Goal: Task Accomplishment & Management: Manage account settings

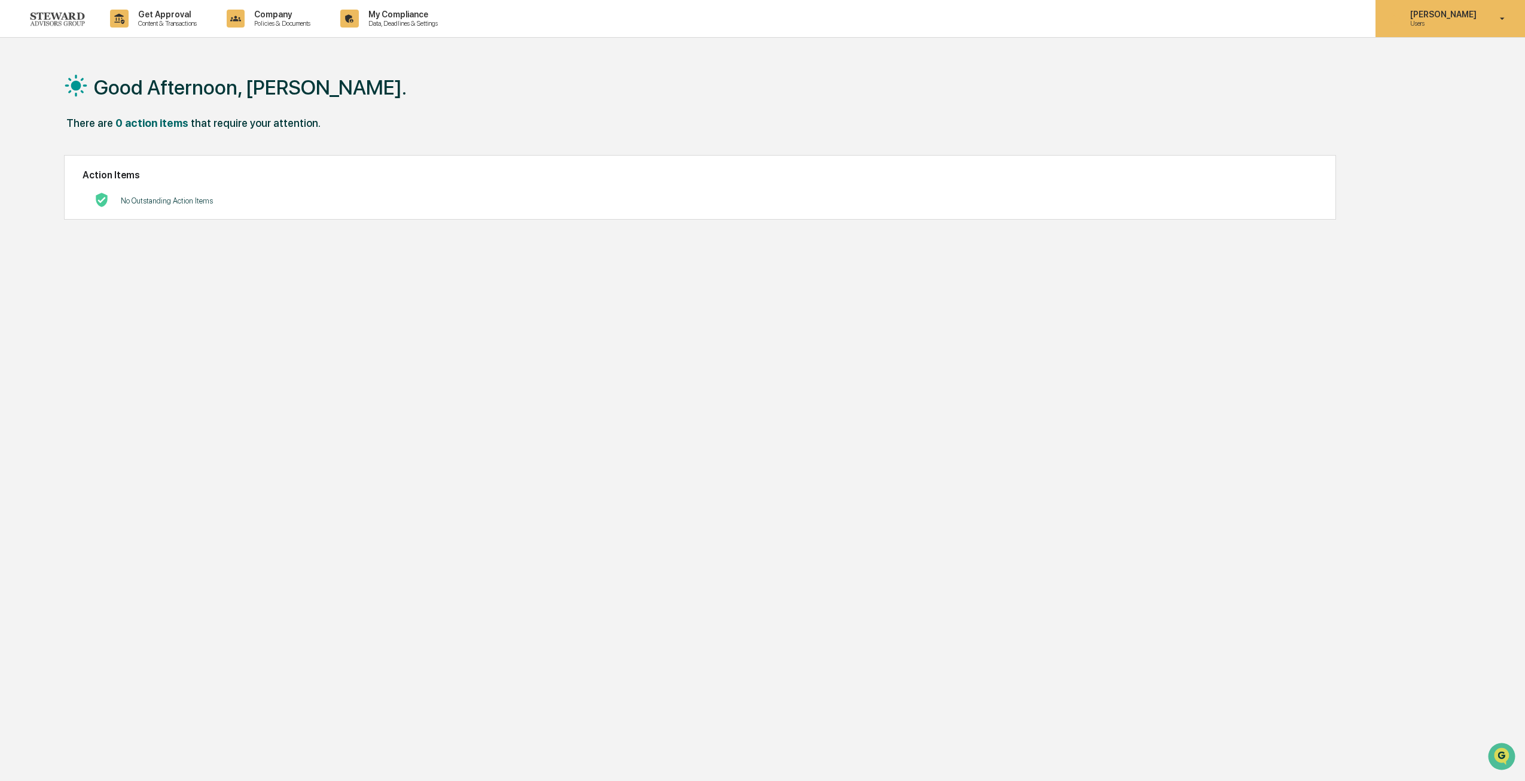
click at [1471, 18] on p "[PERSON_NAME]" at bounding box center [1442, 15] width 82 height 10
click at [372, 17] on div at bounding box center [765, 390] width 1531 height 781
click at [386, 19] on p "My Compliance" at bounding box center [401, 15] width 85 height 10
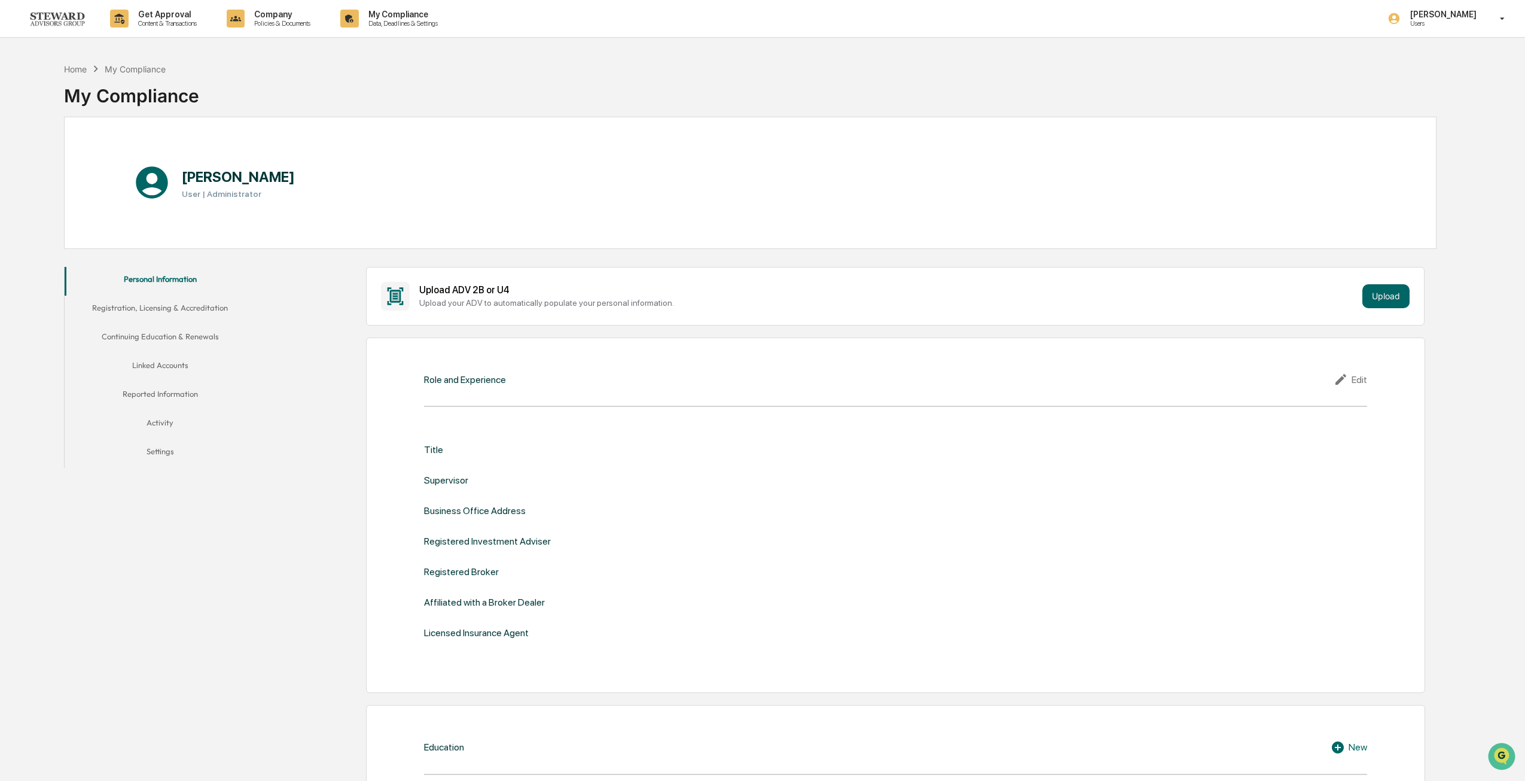
click at [173, 313] on button "Registration, Licensing & Accreditation" at bounding box center [160, 310] width 191 height 29
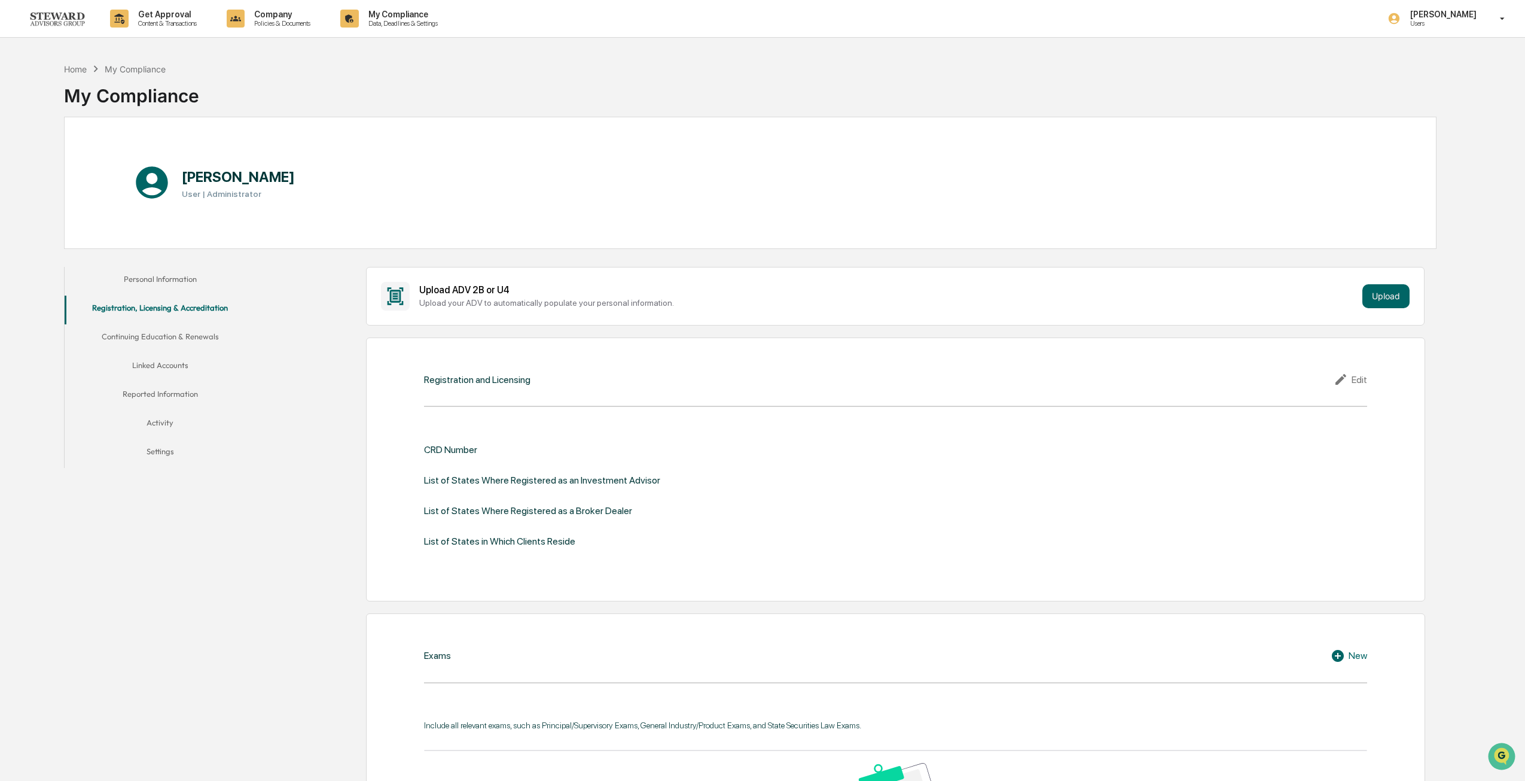
click at [173, 349] on button "Continuing Education & Renewals" at bounding box center [160, 338] width 191 height 29
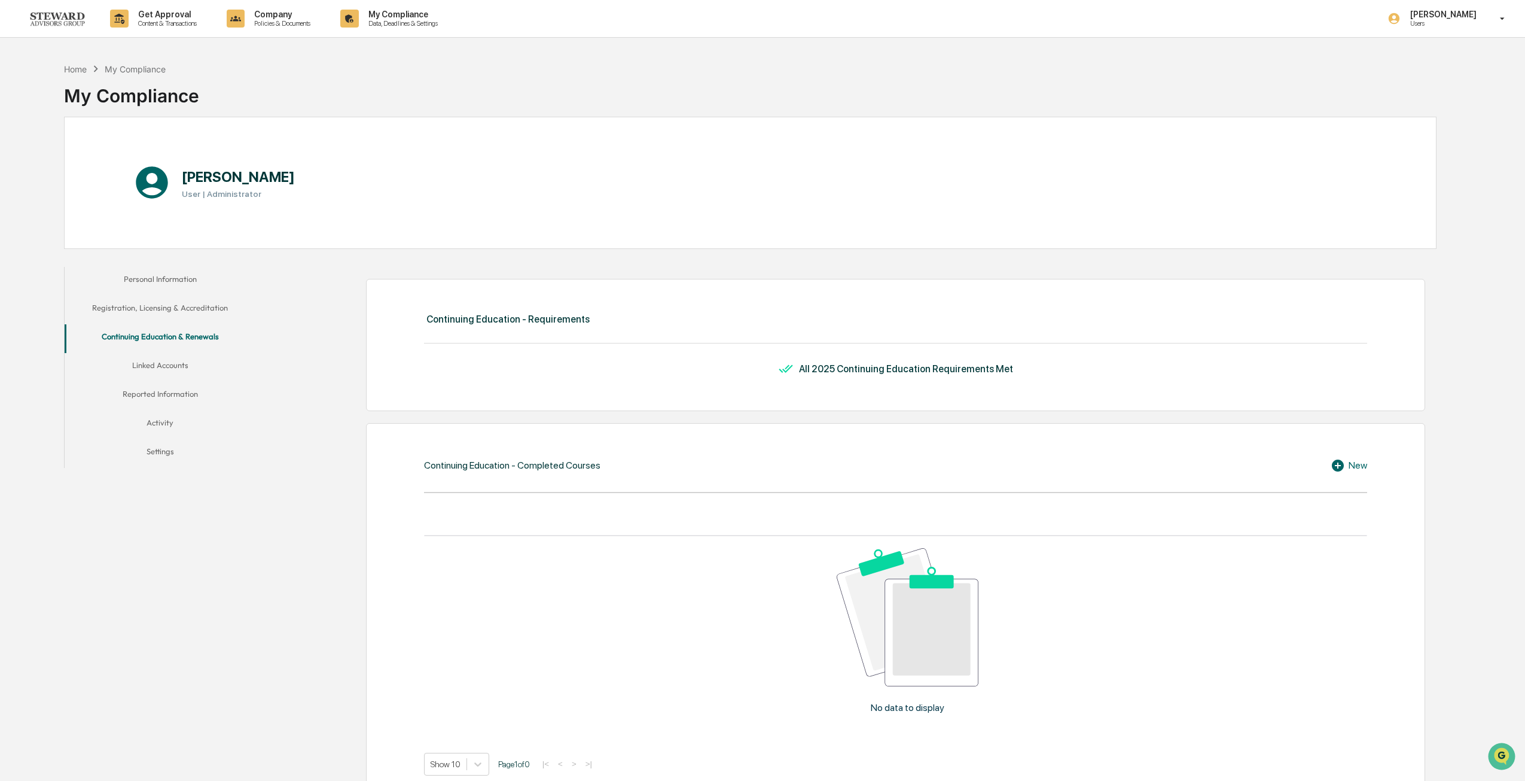
click at [166, 382] on button "Reported Information" at bounding box center [160, 396] width 191 height 29
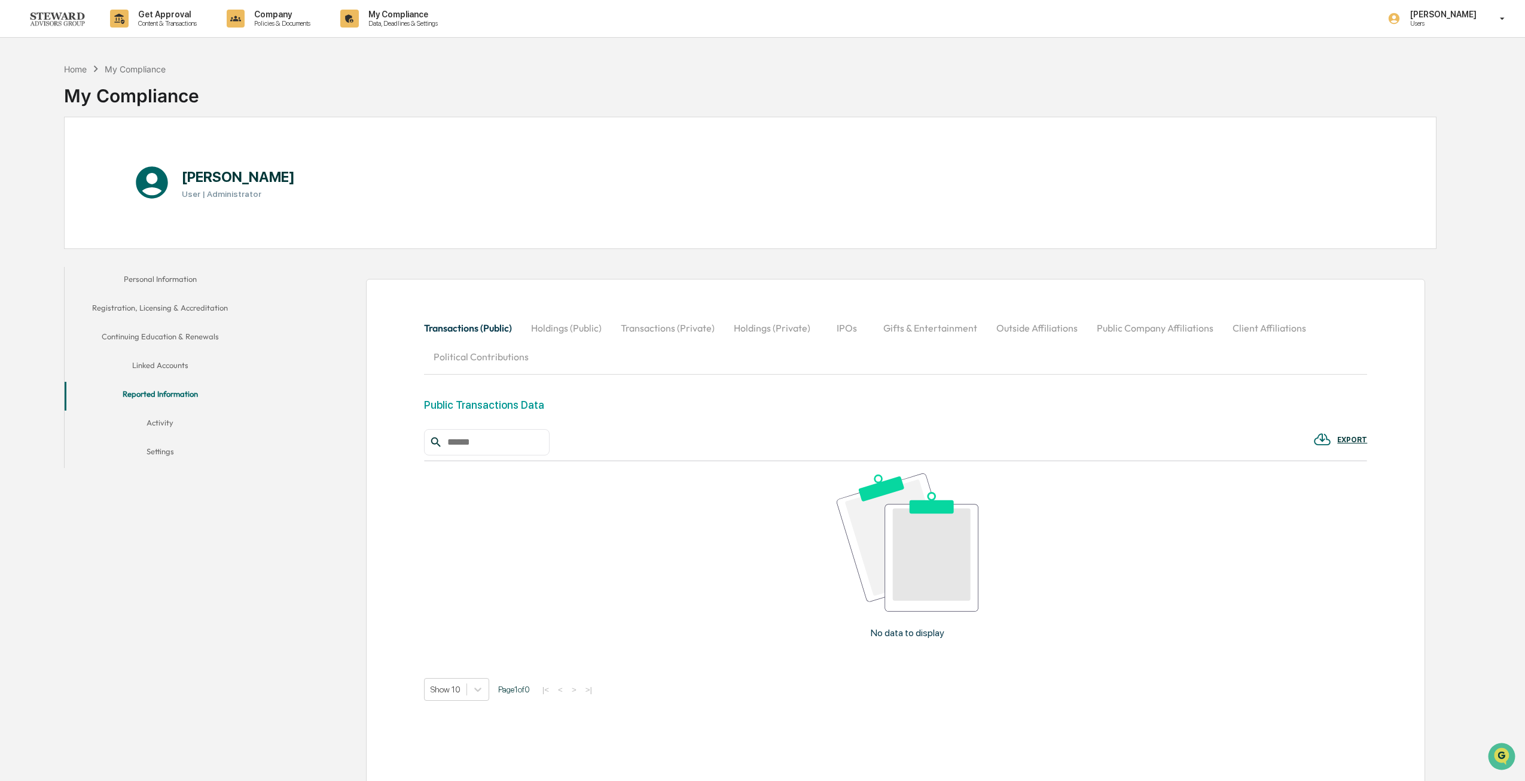
click at [162, 365] on button "Linked Accounts" at bounding box center [160, 367] width 191 height 29
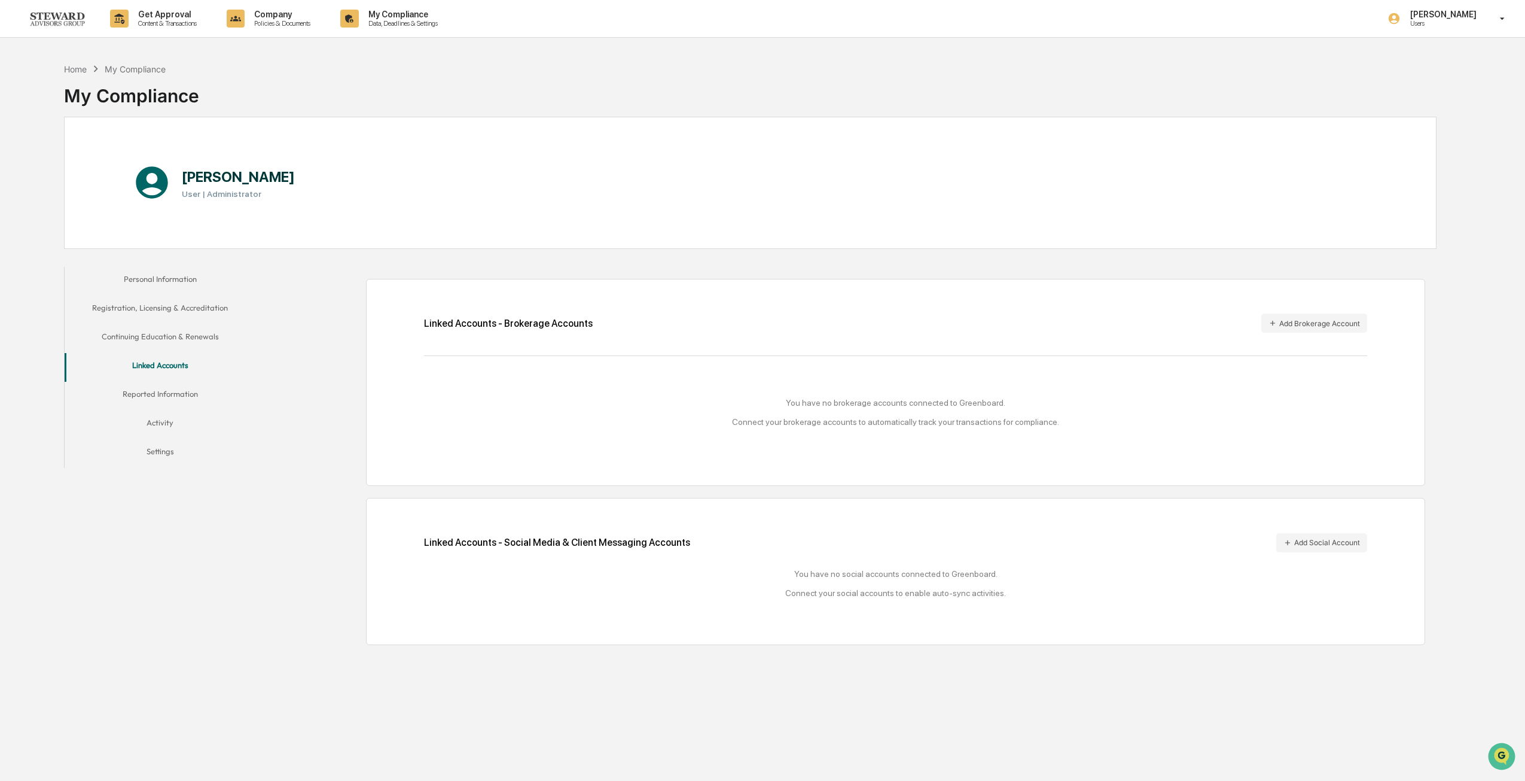
click at [190, 306] on button "Registration, Licensing & Accreditation" at bounding box center [160, 310] width 191 height 29
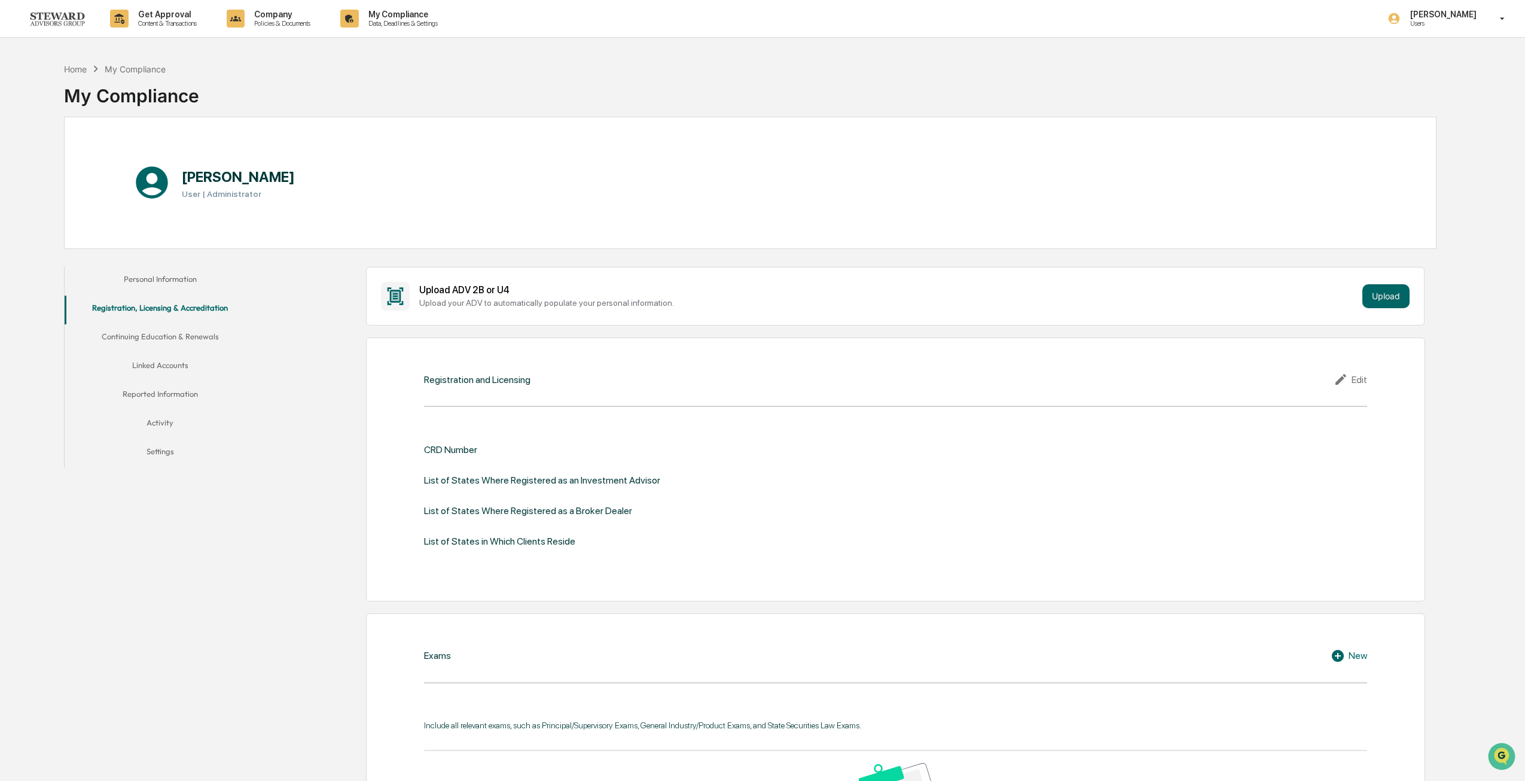
click at [188, 276] on button "Personal Information" at bounding box center [160, 281] width 191 height 29
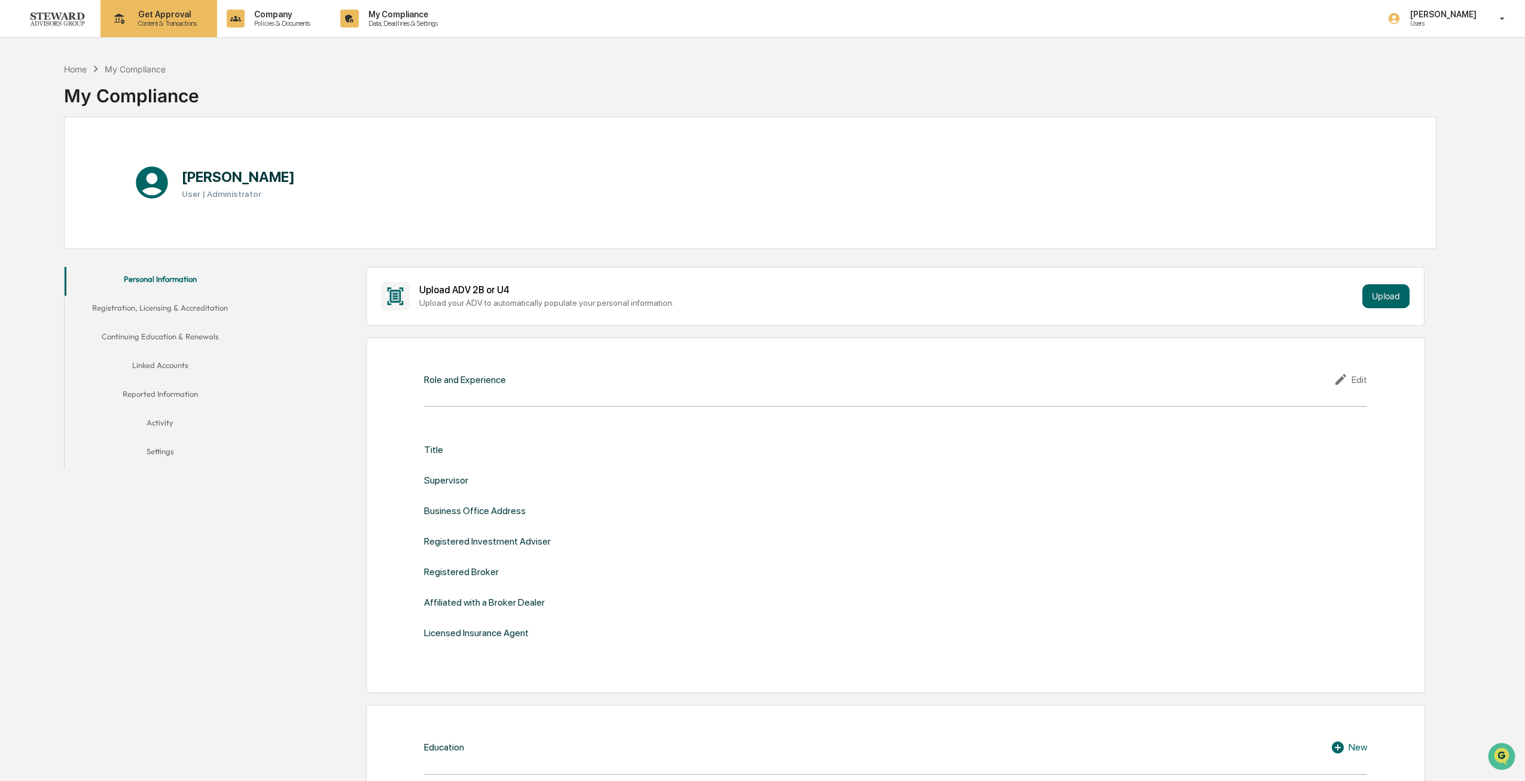
click at [156, 17] on p "Get Approval" at bounding box center [166, 15] width 74 height 10
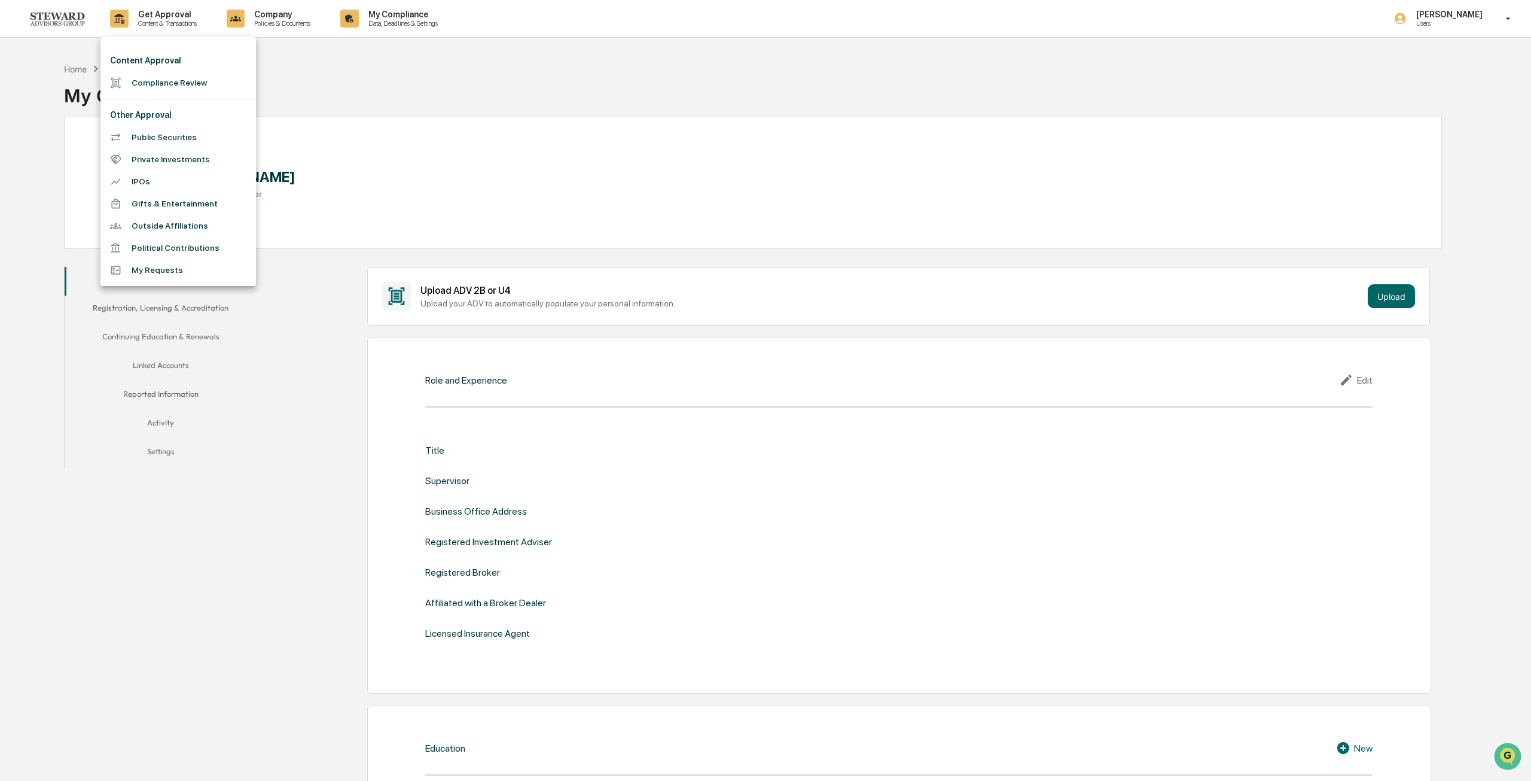
click at [274, 13] on div at bounding box center [765, 390] width 1531 height 781
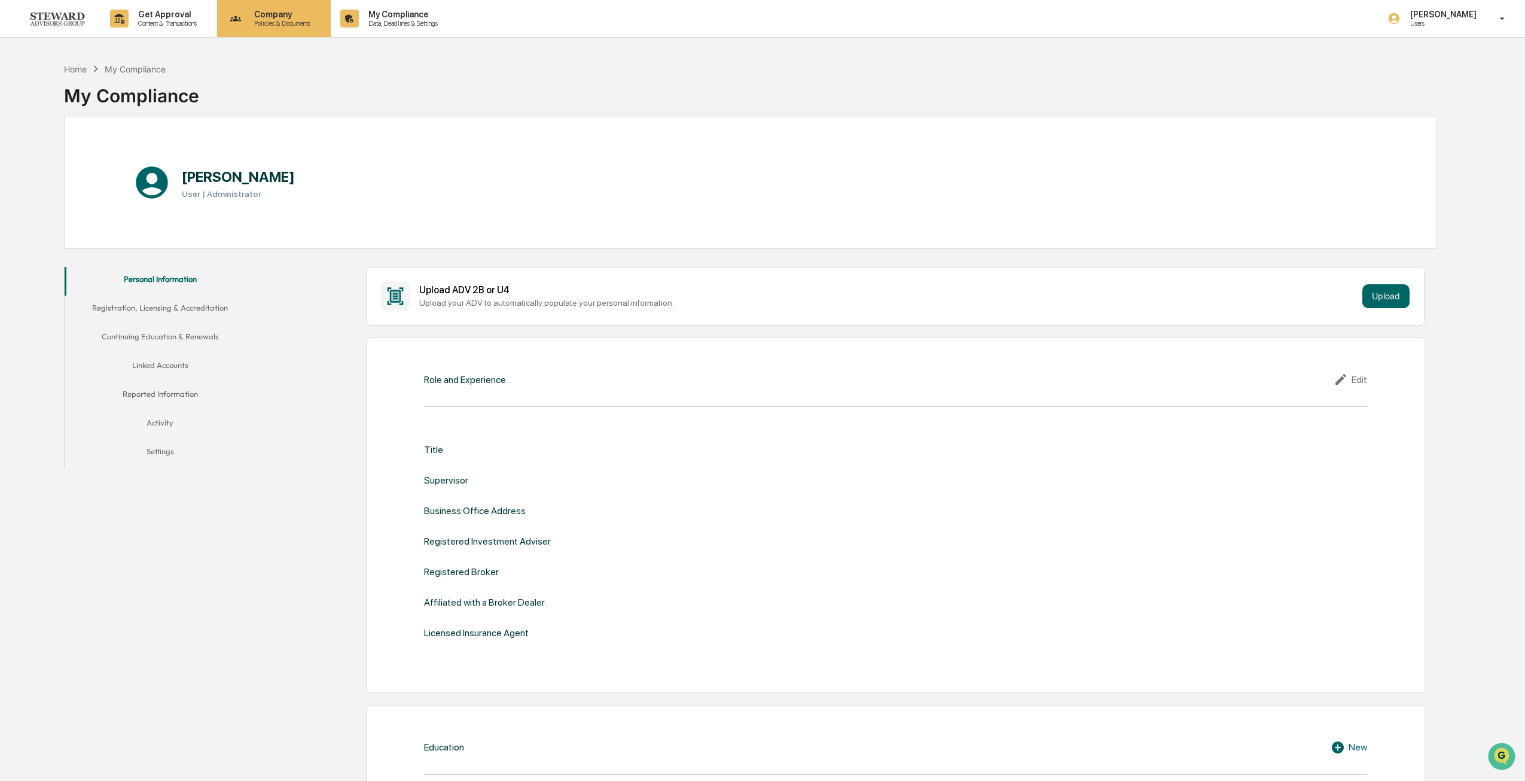
click at [287, 26] on p "Policies & Documents" at bounding box center [281, 23] width 72 height 8
click at [187, 23] on div at bounding box center [765, 390] width 1531 height 781
click at [163, 22] on p "Content & Transactions" at bounding box center [166, 23] width 74 height 8
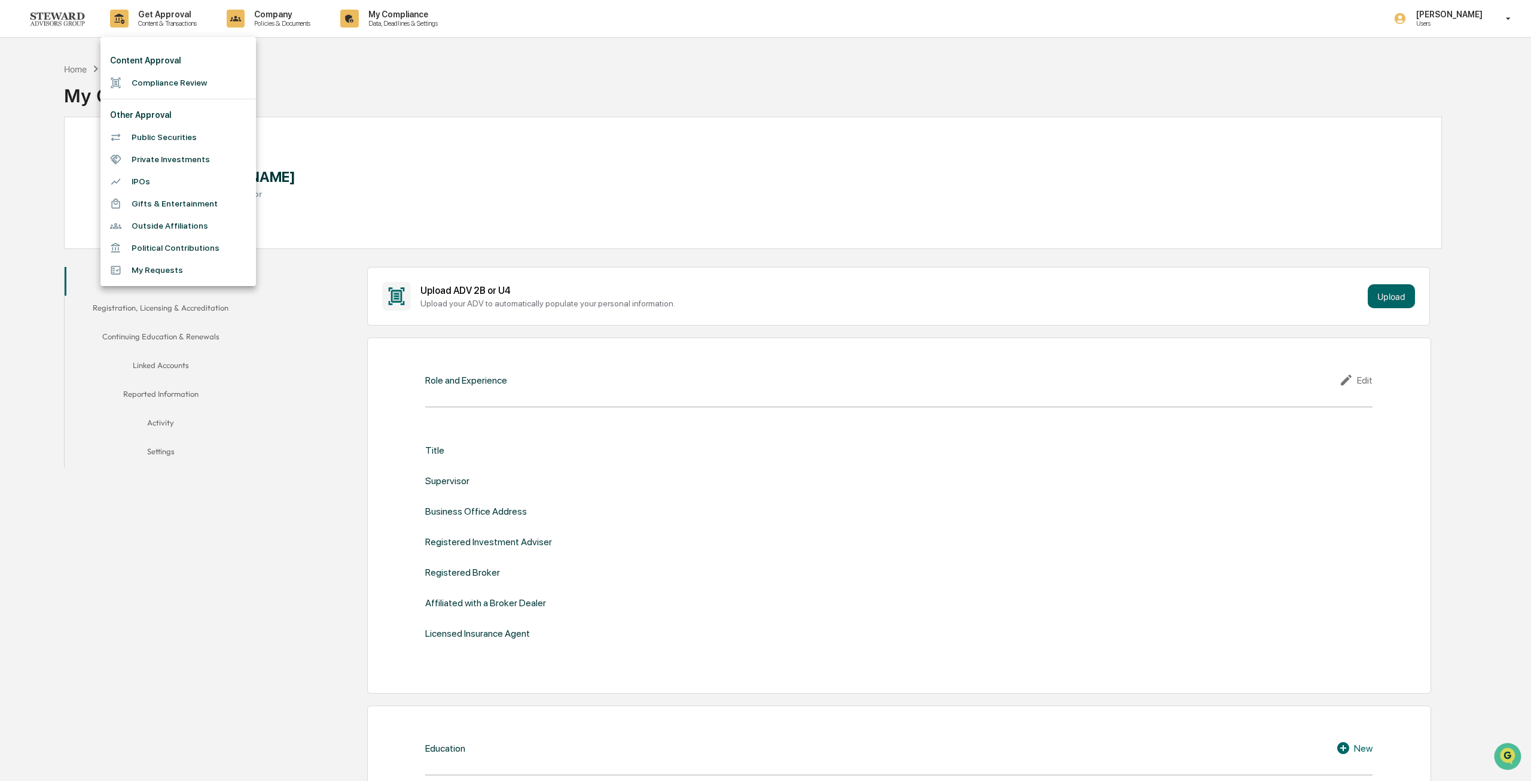
click at [174, 203] on li "Gifts & Entertainment" at bounding box center [179, 204] width 156 height 22
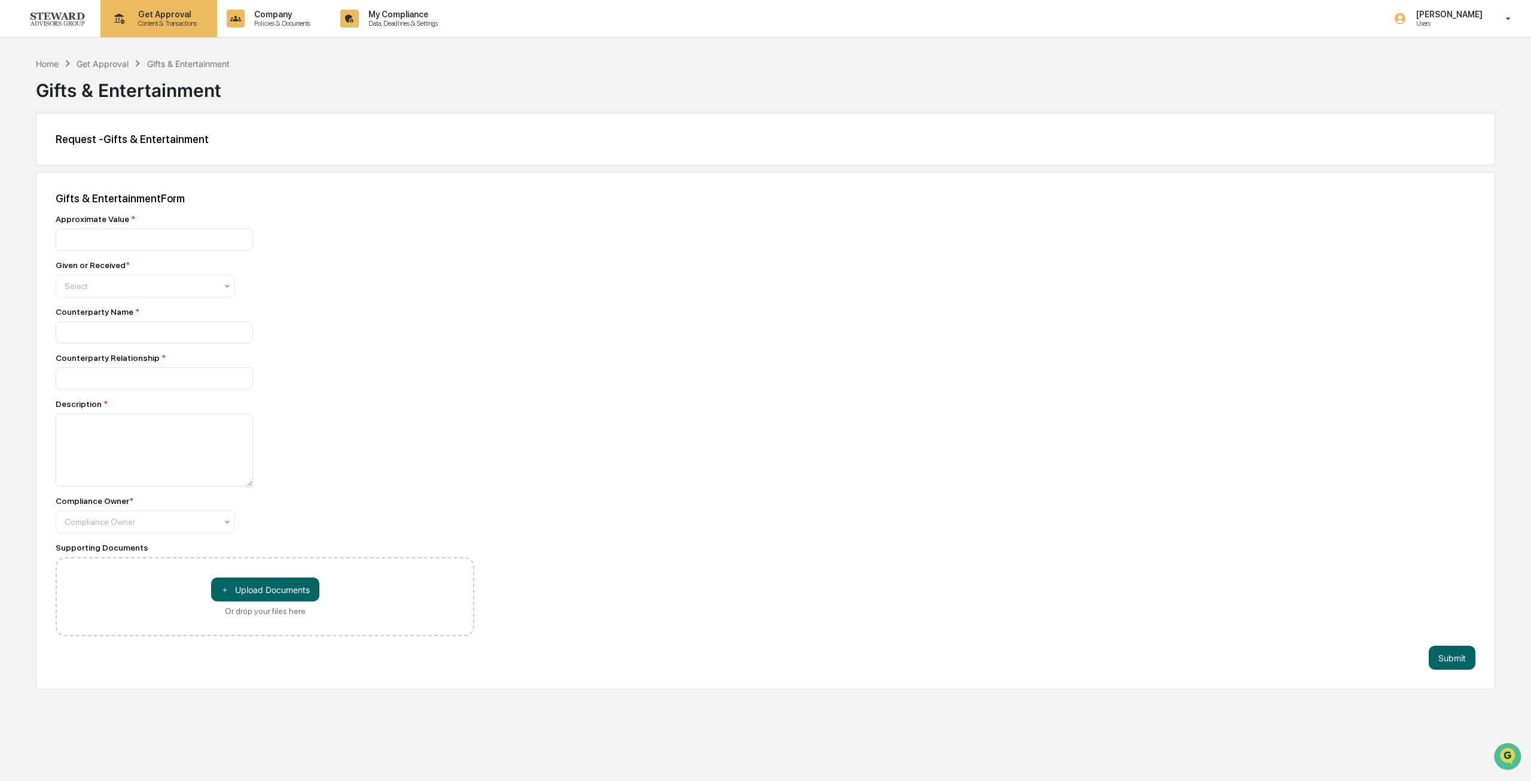
click at [173, 6] on div "Get Approval Content & Transactions" at bounding box center [157, 18] width 105 height 37
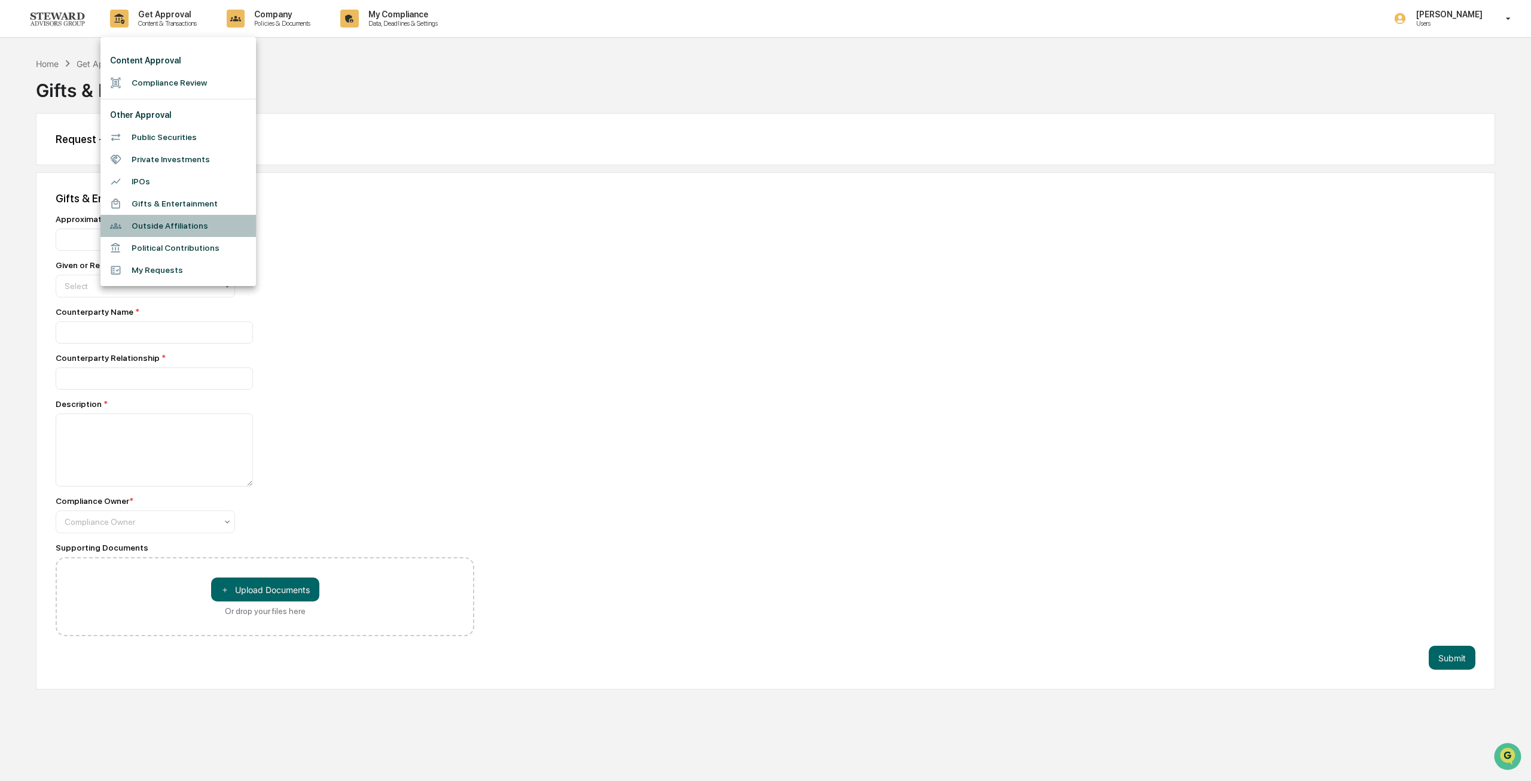
click at [157, 235] on li "Outside Affiliations" at bounding box center [179, 226] width 156 height 22
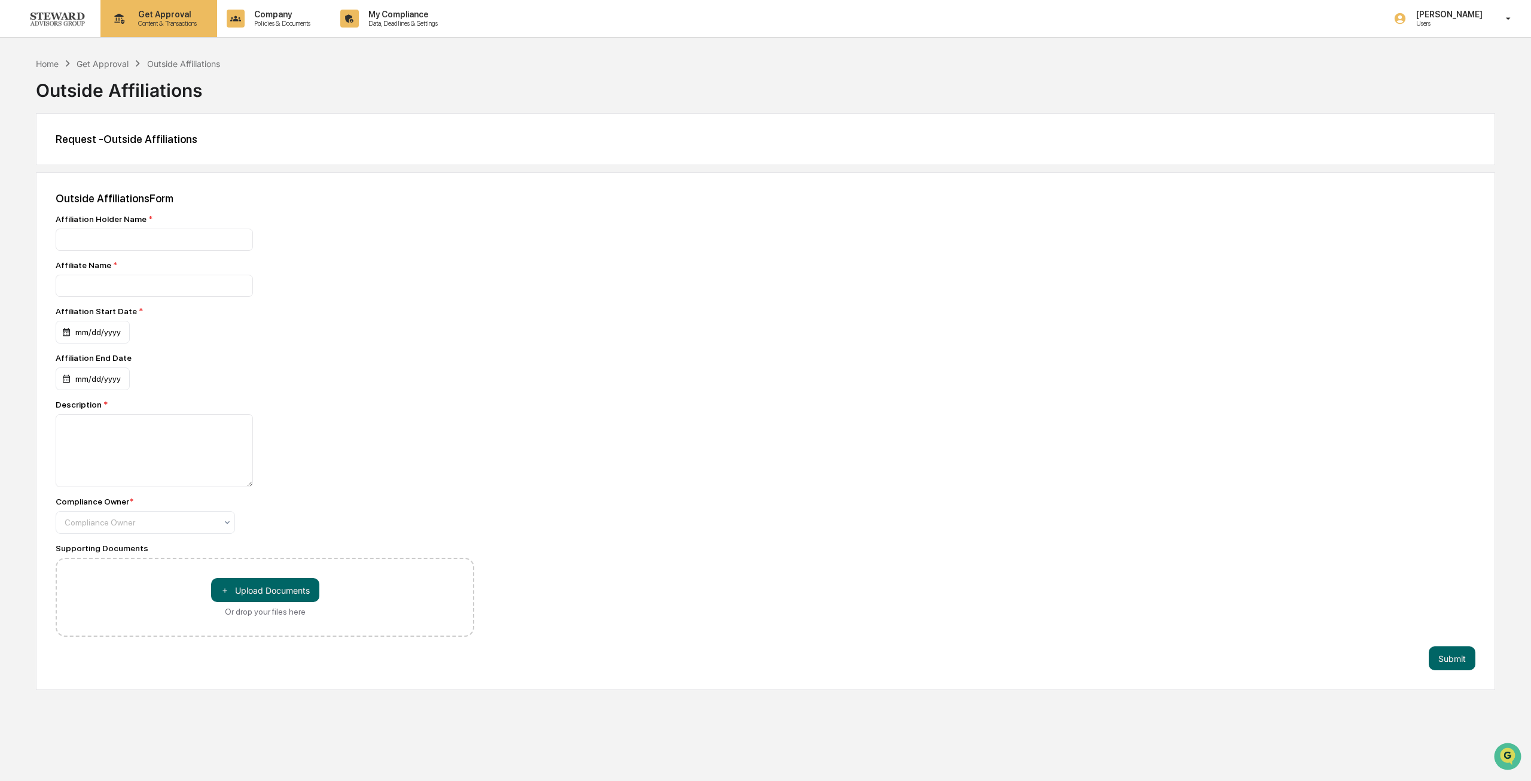
click at [160, 26] on p "Content & Transactions" at bounding box center [166, 23] width 74 height 8
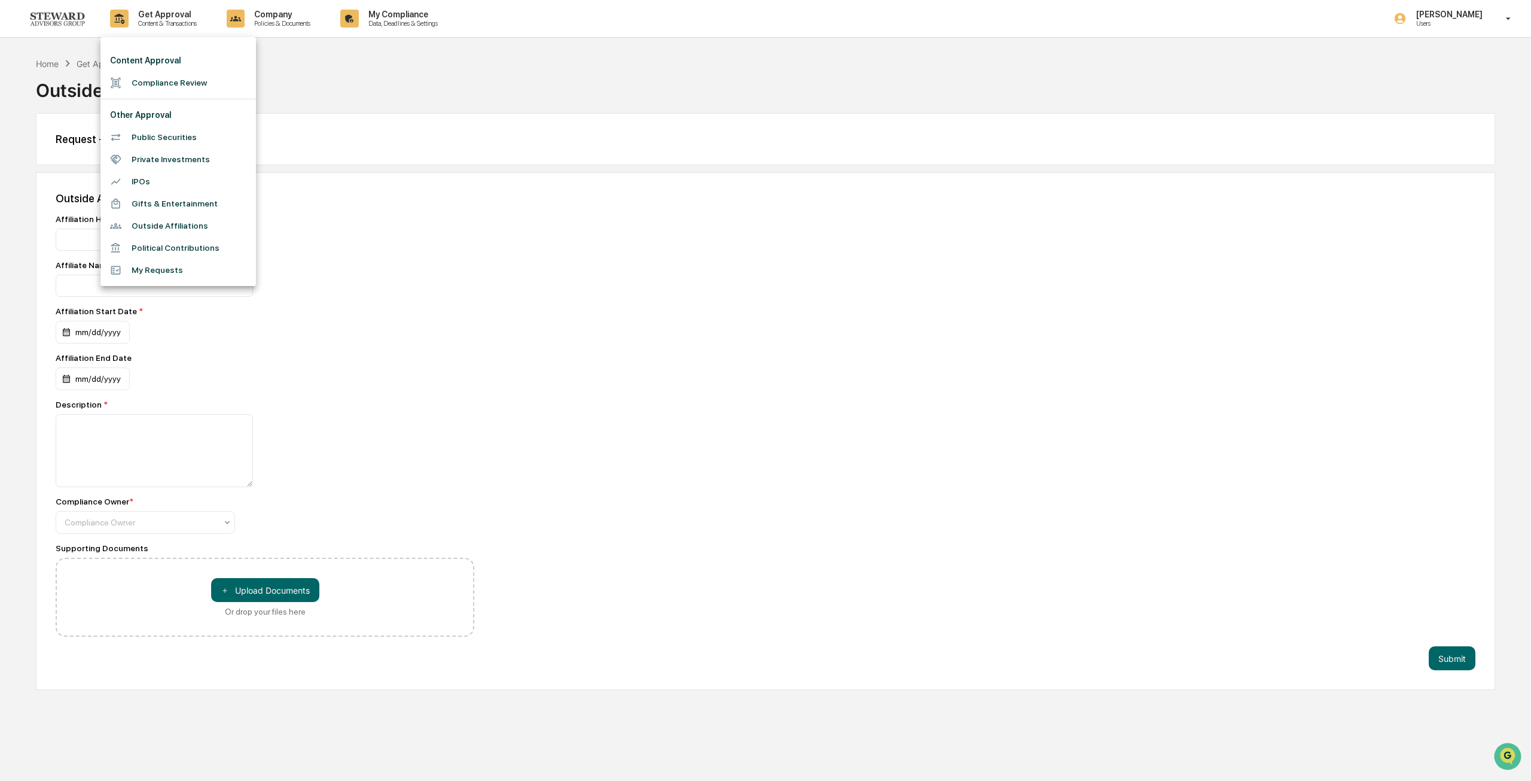
click at [357, 166] on div at bounding box center [765, 390] width 1531 height 781
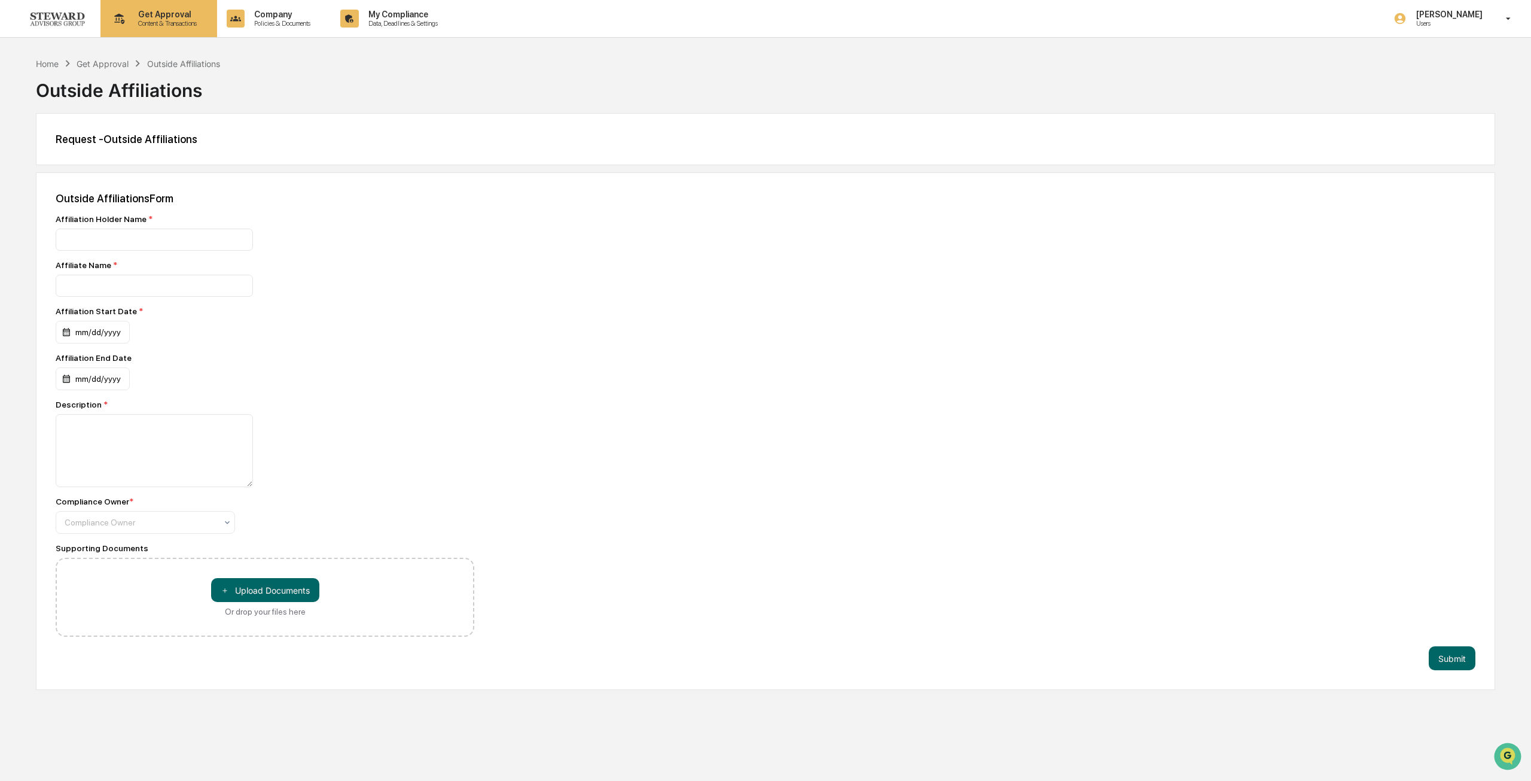
click at [172, 26] on p "Content & Transactions" at bounding box center [166, 23] width 74 height 8
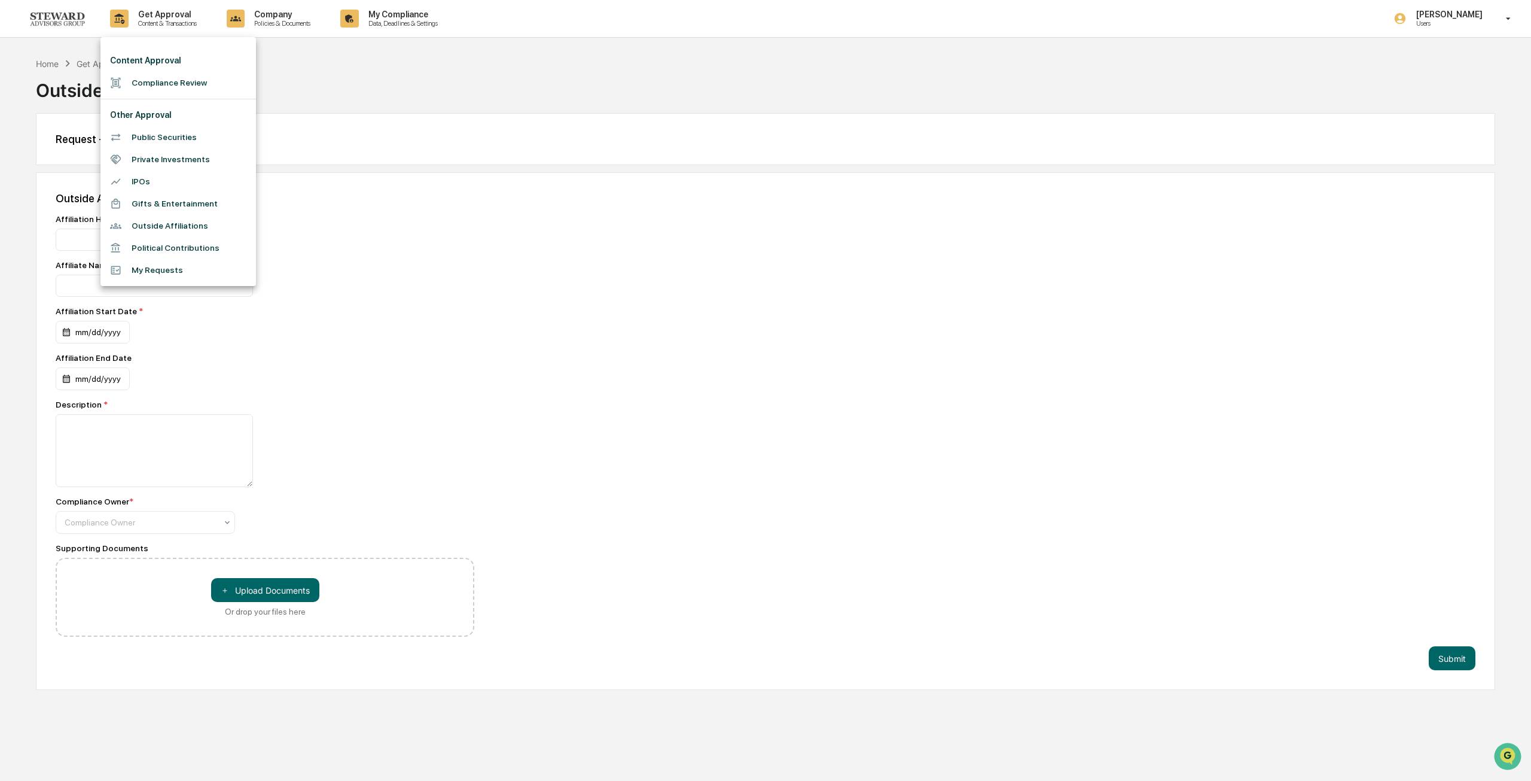
click at [509, 223] on div at bounding box center [765, 390] width 1531 height 781
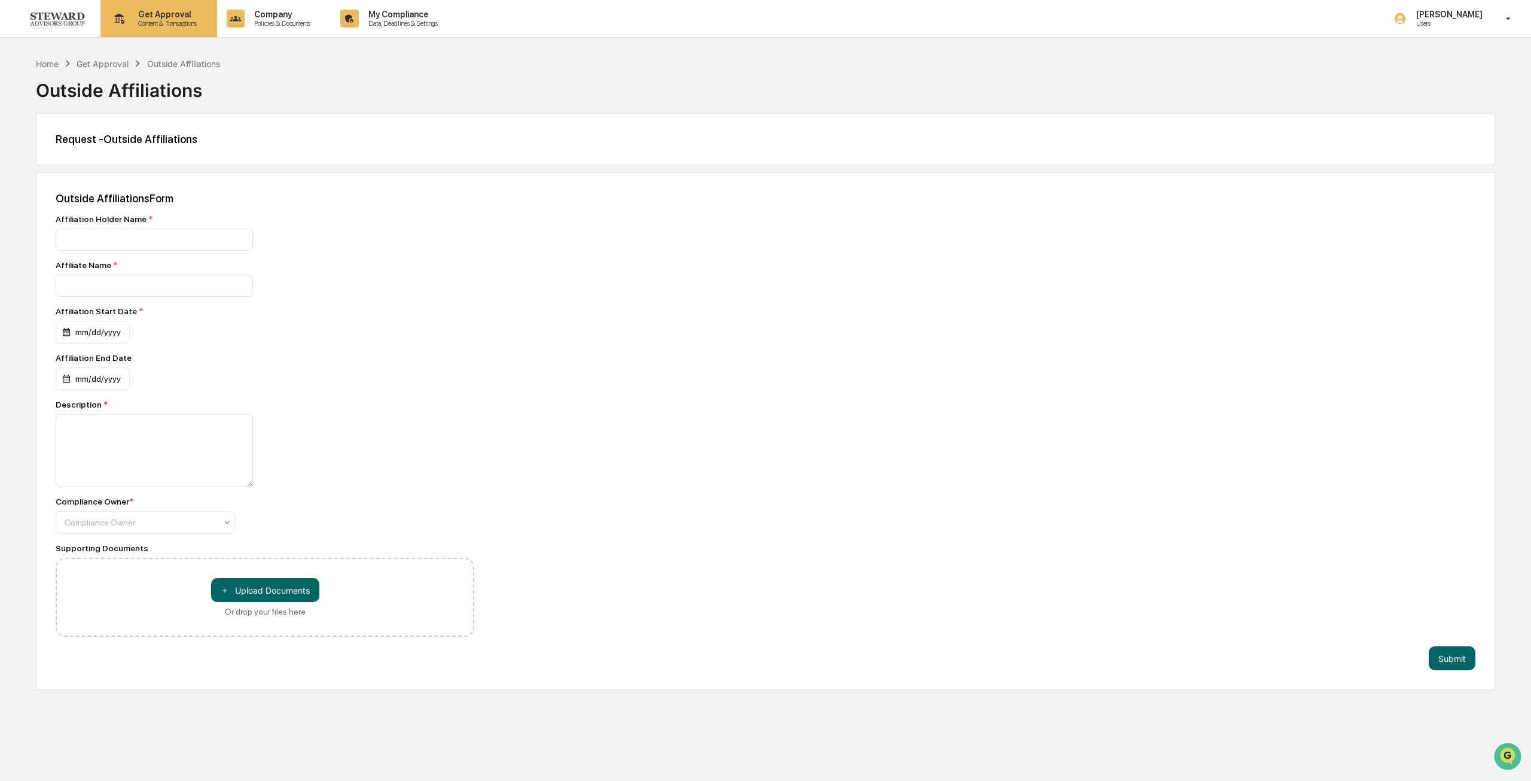
click at [149, 25] on p "Content & Transactions" at bounding box center [166, 23] width 74 height 8
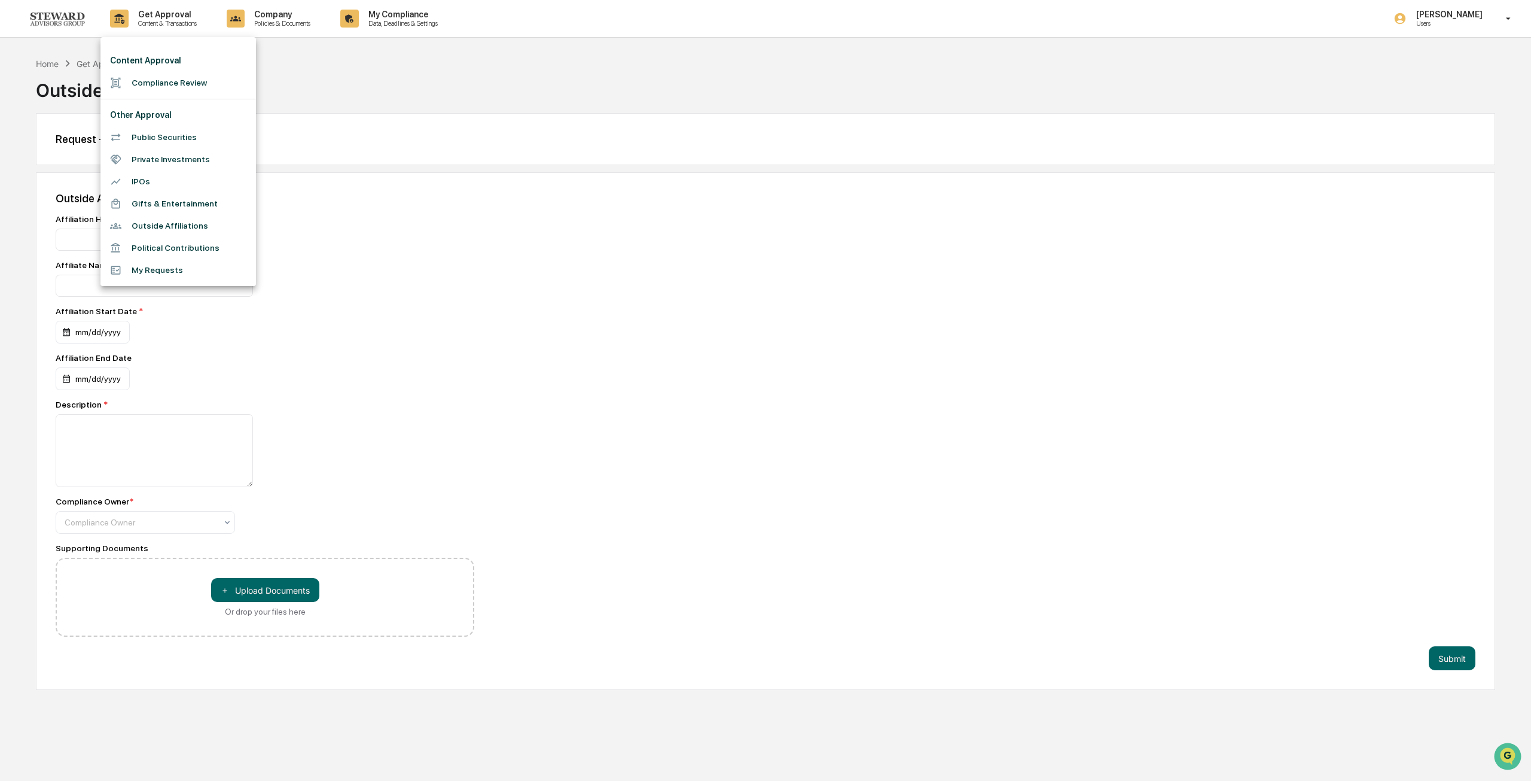
click at [175, 261] on li "My Requests" at bounding box center [179, 270] width 156 height 22
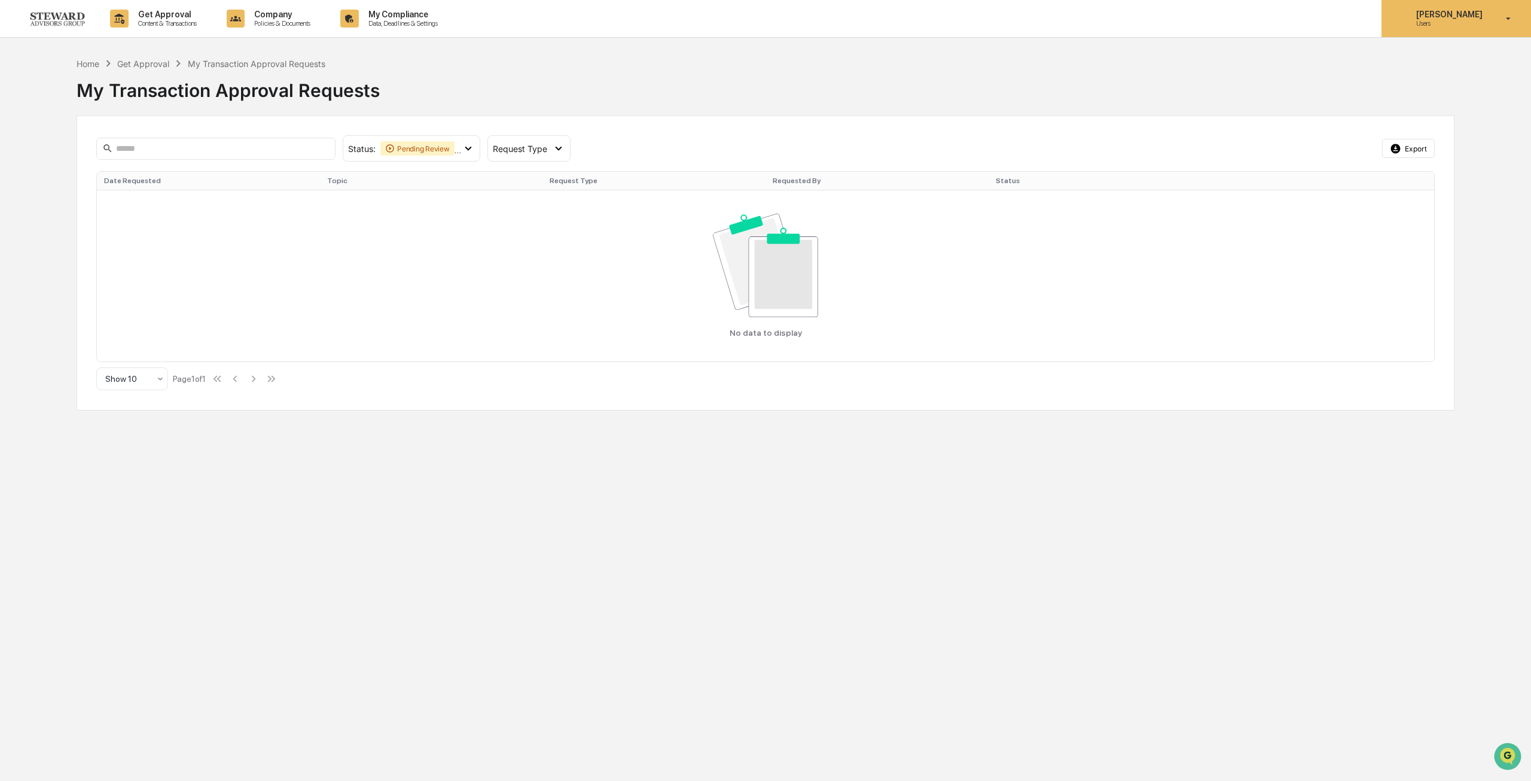
click at [1449, 20] on p "Users" at bounding box center [1448, 23] width 82 height 8
click at [1445, 62] on li "Switch to Admin view..." at bounding box center [1438, 61] width 168 height 22
